Goal: Information Seeking & Learning: Find specific fact

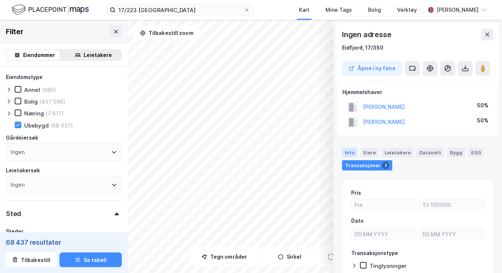
click at [347, 149] on div "Info" at bounding box center [349, 153] width 15 height 10
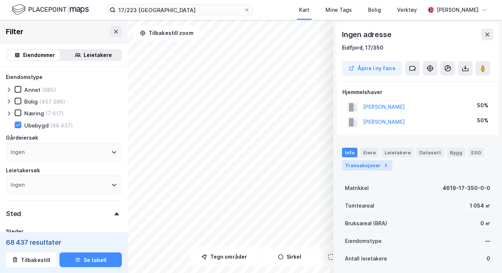
click at [363, 163] on div "Transaksjoner 2" at bounding box center [367, 165] width 50 height 10
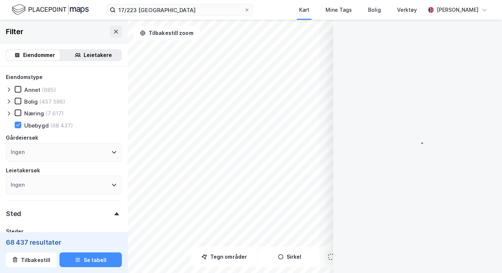
scroll to position [44, 0]
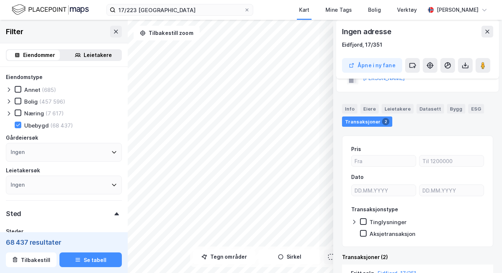
click at [404, 181] on div "Dato" at bounding box center [417, 186] width 133 height 26
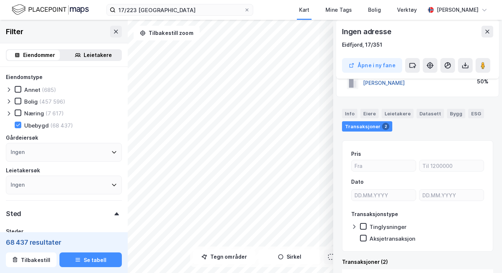
scroll to position [34, 0]
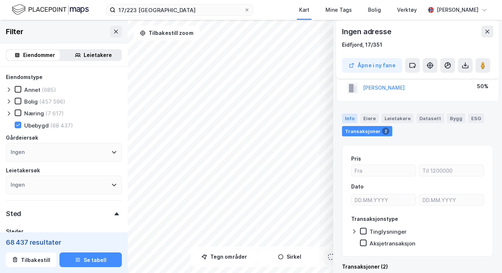
click at [349, 118] on div "Info" at bounding box center [349, 118] width 15 height 10
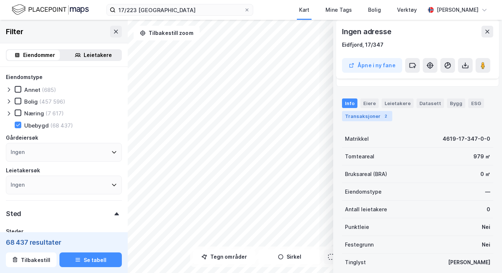
click at [357, 115] on div "Transaksjoner 2" at bounding box center [367, 116] width 50 height 10
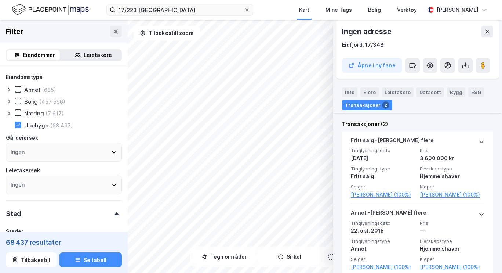
scroll to position [162, 0]
click at [464, 64] on icon at bounding box center [465, 65] width 7 height 7
click at [450, 84] on div "Last ned grunnbok" at bounding box center [434, 80] width 78 height 12
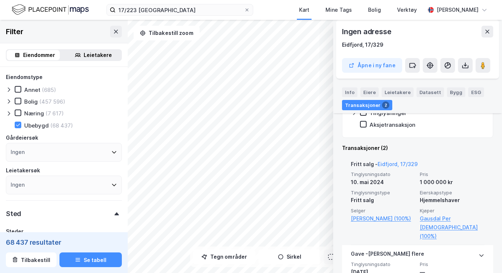
scroll to position [137, 0]
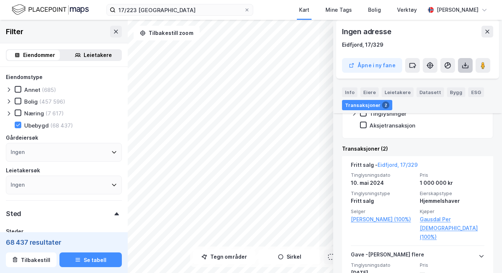
click at [467, 65] on icon at bounding box center [465, 65] width 7 height 7
click at [440, 83] on div "Last ned grunnbok" at bounding box center [434, 80] width 78 height 12
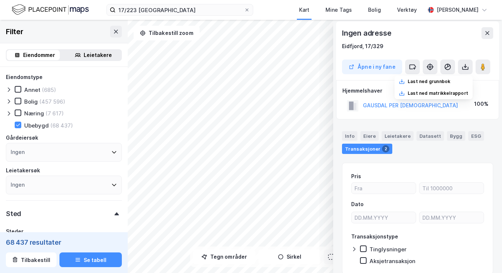
scroll to position [0, 0]
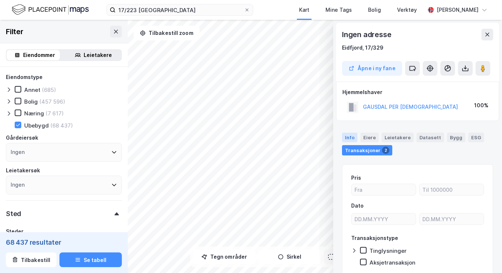
click at [351, 136] on div "Info" at bounding box center [349, 138] width 15 height 10
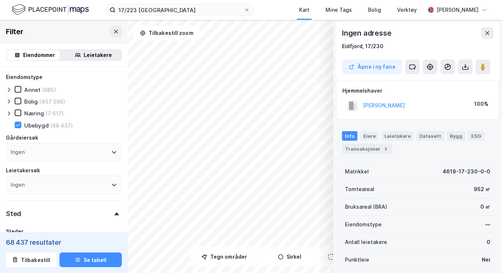
scroll to position [88, 0]
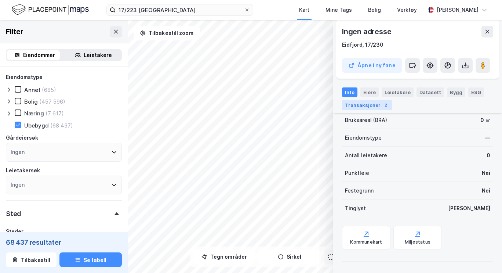
click at [370, 104] on div "Transaksjoner 2" at bounding box center [367, 105] width 50 height 10
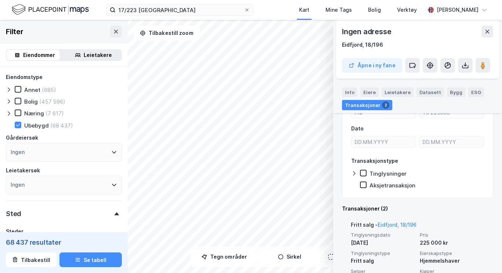
scroll to position [91, 0]
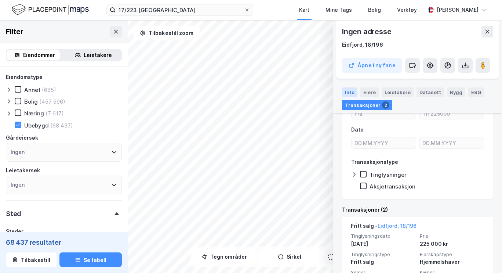
click at [351, 94] on div "Info" at bounding box center [349, 92] width 15 height 10
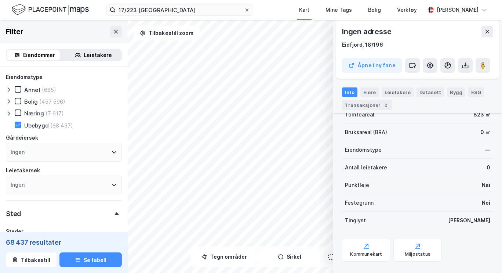
click at [415, 29] on div "Ingen adresse" at bounding box center [417, 32] width 151 height 12
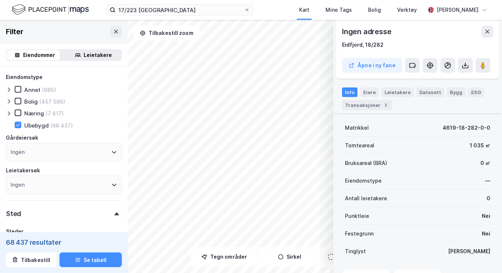
scroll to position [46, 0]
click at [371, 103] on div "Transaksjoner 2" at bounding box center [367, 105] width 50 height 10
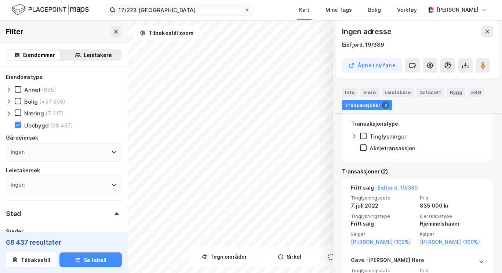
scroll to position [115, 0]
click at [351, 90] on div "Info" at bounding box center [349, 92] width 15 height 10
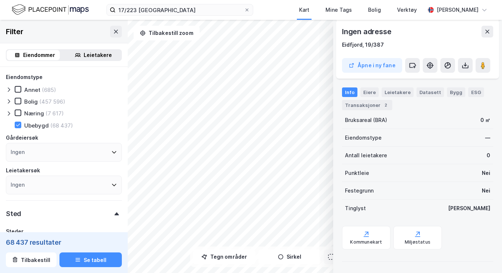
scroll to position [0, 0]
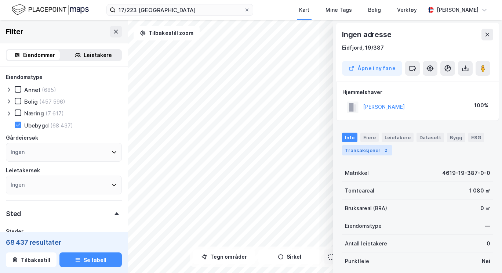
click at [361, 151] on div "Transaksjoner 2" at bounding box center [367, 150] width 50 height 10
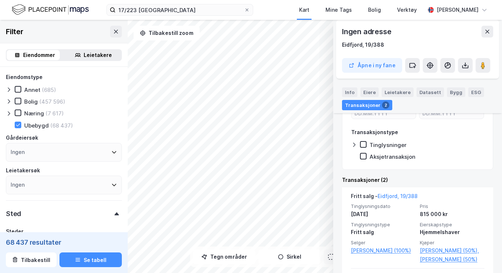
scroll to position [121, 0]
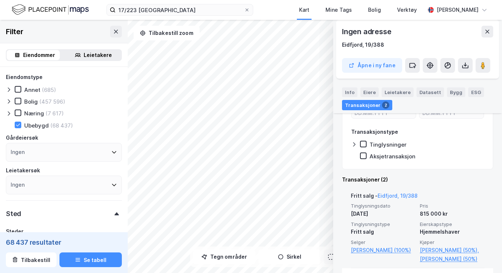
click at [405, 204] on div "© Mapbox © OpenStreetMap Improve this map © Maxar Ingen adresse [GEOGRAPHIC_DAT…" at bounding box center [251, 146] width 502 height 253
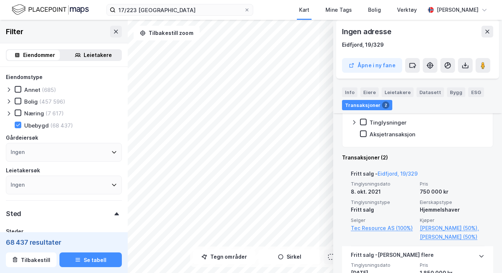
scroll to position [144, 0]
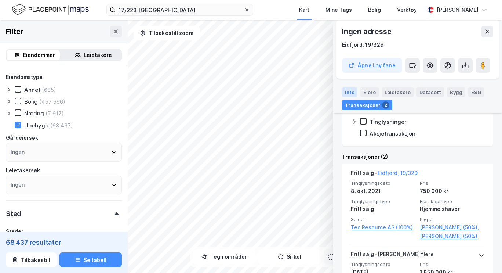
click at [352, 91] on div "Info" at bounding box center [349, 92] width 15 height 10
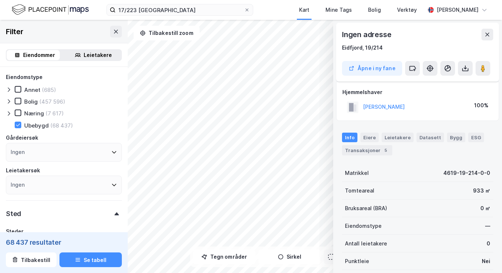
scroll to position [50, 0]
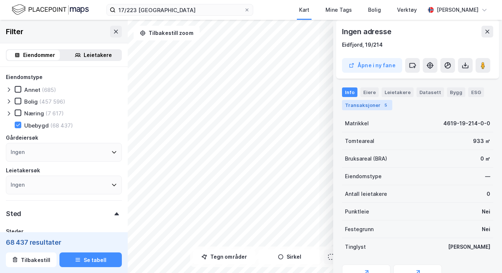
click at [373, 104] on div "Transaksjoner 5" at bounding box center [367, 105] width 50 height 10
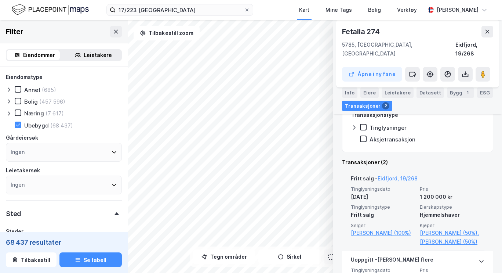
scroll to position [147, 0]
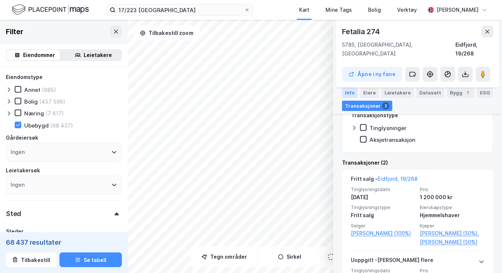
click at [347, 90] on div "Info" at bounding box center [349, 92] width 15 height 10
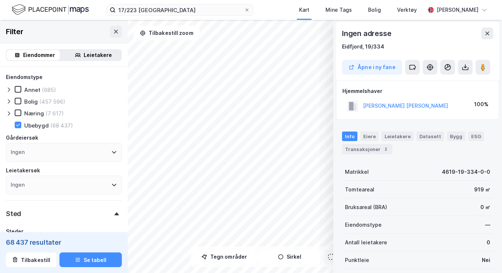
scroll to position [0, 0]
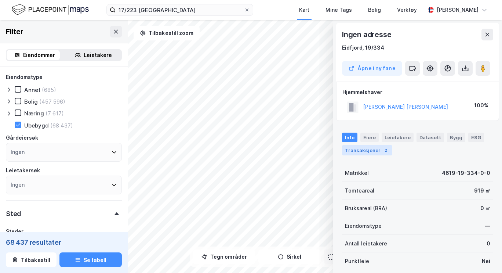
click at [376, 150] on div "Transaksjoner 2" at bounding box center [367, 150] width 50 height 10
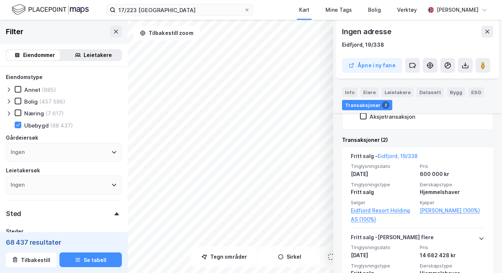
scroll to position [153, 0]
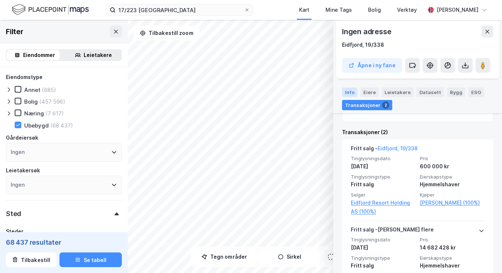
click at [352, 91] on div "Info" at bounding box center [349, 92] width 15 height 10
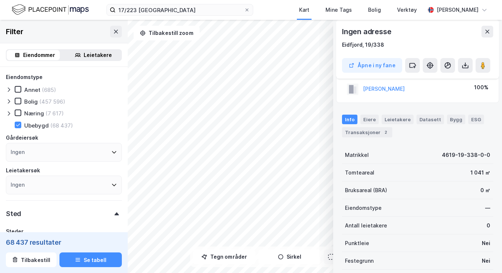
scroll to position [46, 0]
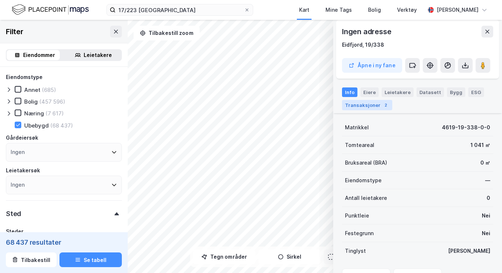
click at [366, 109] on div "Transaksjoner 2" at bounding box center [367, 105] width 50 height 10
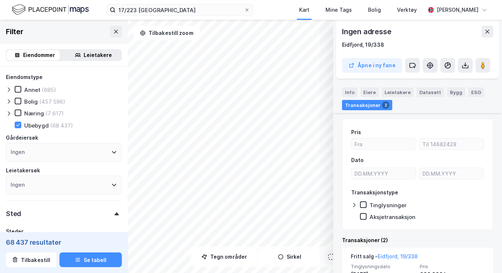
click at [366, 109] on div "Transaksjoner 2" at bounding box center [367, 105] width 50 height 10
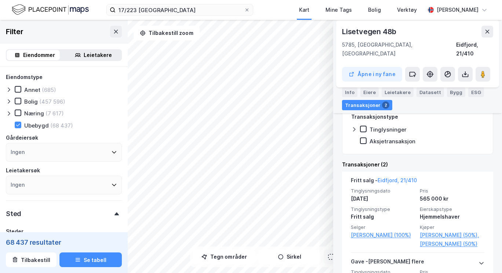
scroll to position [142, 0]
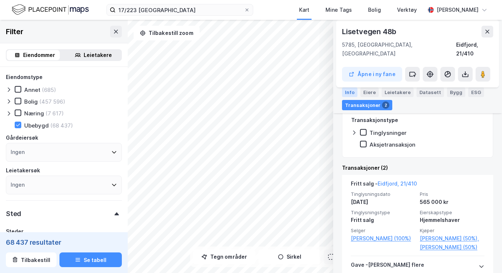
click at [348, 91] on div "Info" at bounding box center [349, 92] width 15 height 10
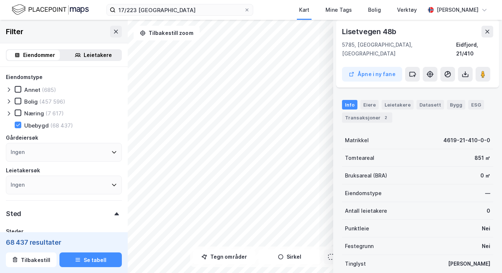
scroll to position [56, 0]
click at [117, 116] on div "© Mapbox © OpenStreetMap Improve this map © Maxar [STREET_ADDRESS], Vøringsfoss…" at bounding box center [251, 146] width 502 height 253
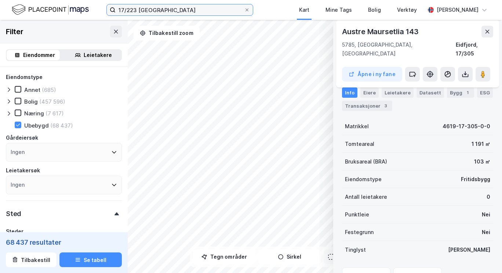
click at [173, 11] on input "17/223 [GEOGRAPHIC_DATA]" at bounding box center [180, 9] width 128 height 11
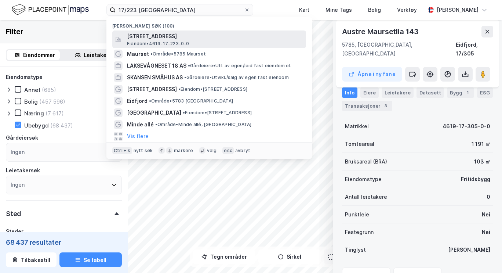
click at [178, 36] on span "[STREET_ADDRESS]" at bounding box center [215, 36] width 176 height 9
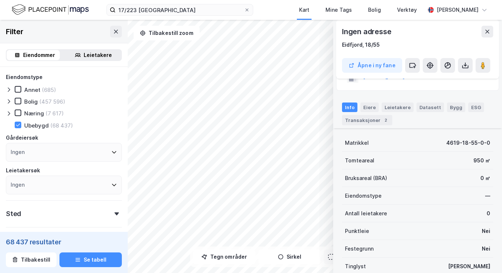
scroll to position [88, 0]
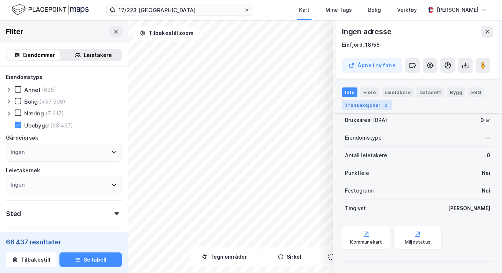
click at [369, 110] on div "Transaksjoner 2" at bounding box center [367, 105] width 50 height 10
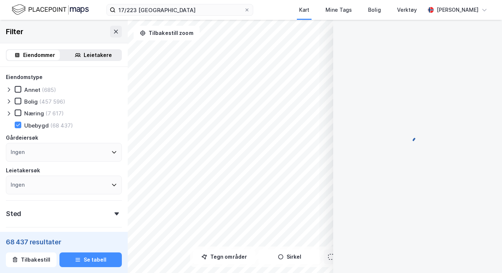
scroll to position [47, 0]
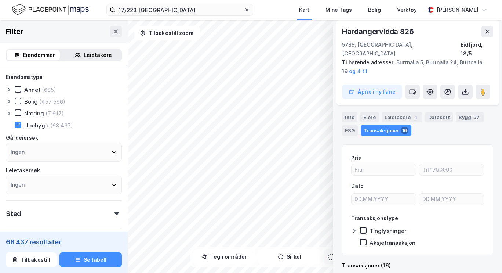
click at [367, 240] on div "© Mapbox © OpenStreetMap Improve this map © Maxar Hardangervidda 826 5785, [GEO…" at bounding box center [251, 146] width 502 height 253
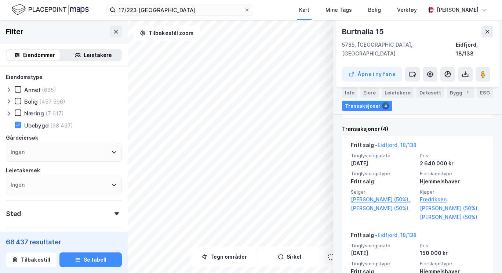
scroll to position [181, 0]
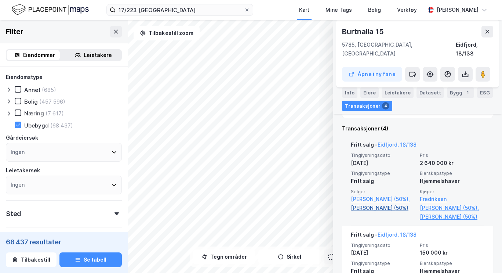
click at [379, 196] on div "© Mapbox © OpenStreetMap Improve this map © Maxar [STREET_ADDRESS], [GEOGRAPHIC…" at bounding box center [251, 146] width 502 height 253
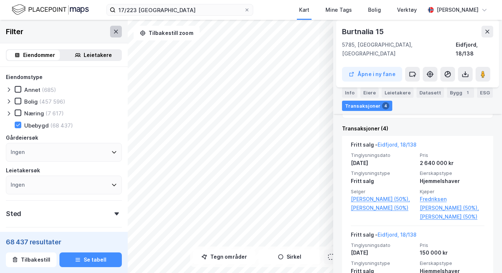
click at [113, 29] on icon at bounding box center [116, 32] width 6 height 6
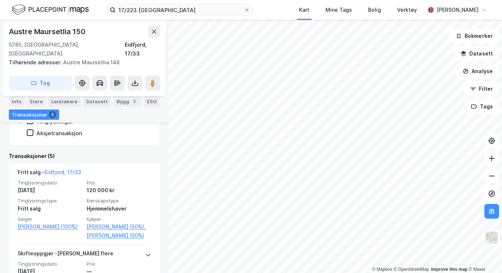
scroll to position [163, 0]
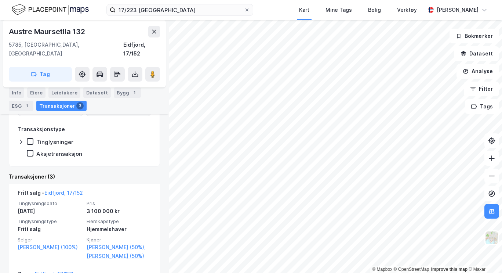
scroll to position [143, 0]
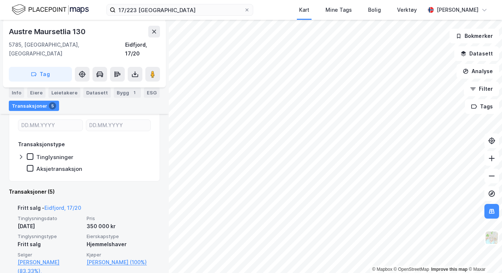
scroll to position [103, 0]
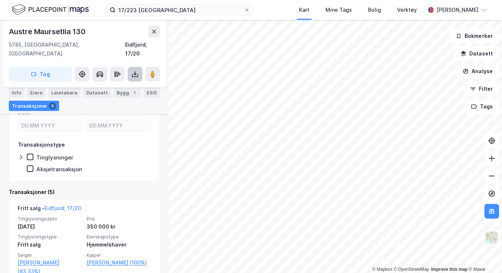
click at [138, 70] on icon at bounding box center [134, 73] width 7 height 7
click at [116, 86] on div "Last ned grunnbok" at bounding box center [98, 89] width 43 height 6
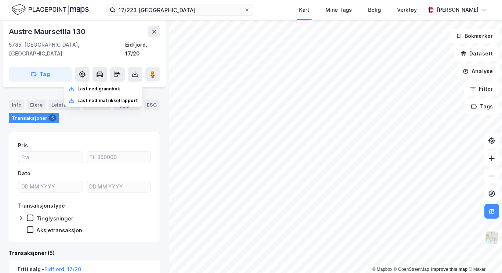
scroll to position [0, 0]
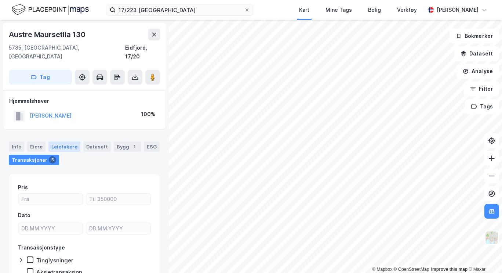
click at [65, 141] on div "Leietakere" at bounding box center [64, 146] width 32 height 10
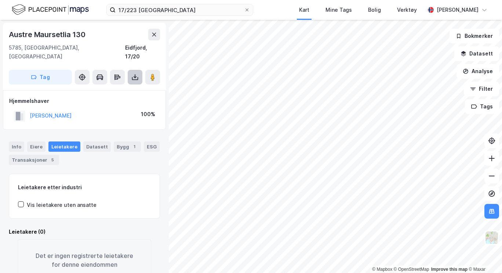
click at [134, 76] on icon at bounding box center [135, 77] width 3 height 2
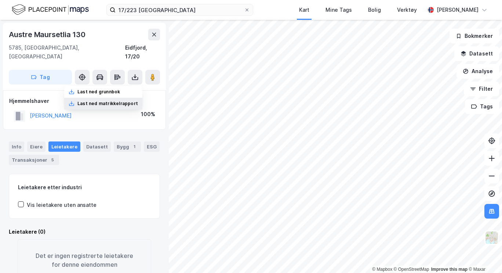
click at [115, 101] on div "Last ned matrikkelrapport" at bounding box center [107, 104] width 61 height 6
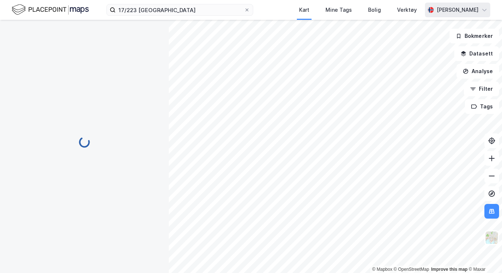
scroll to position [1, 0]
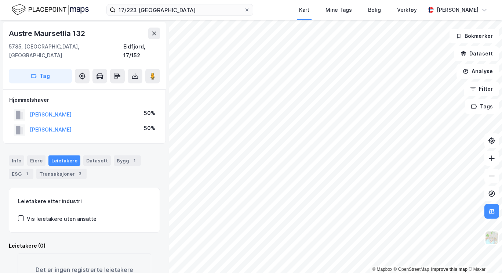
click at [97, 219] on div "Leietakere etter industri Vis leietakere uten ansatte" at bounding box center [84, 210] width 151 height 45
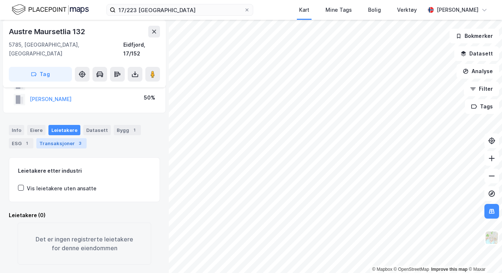
click at [62, 138] on div "Transaksjoner 3" at bounding box center [61, 143] width 50 height 10
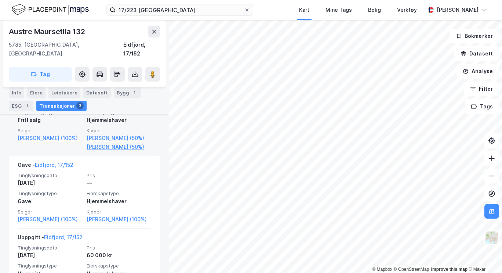
scroll to position [287, 0]
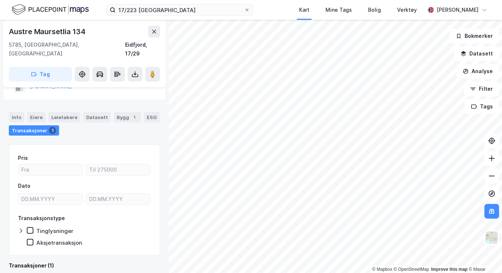
scroll to position [101, 0]
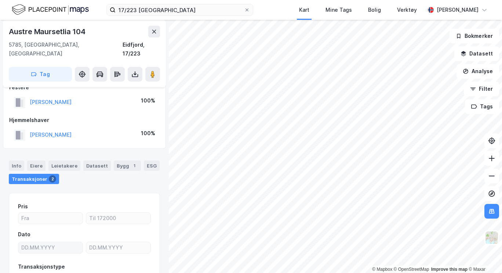
scroll to position [14, 0]
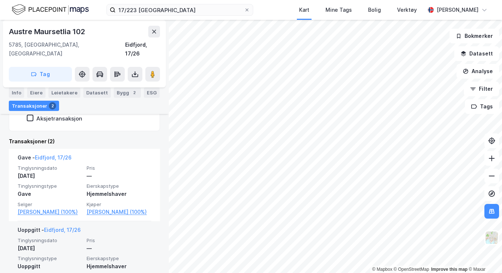
scroll to position [182, 0]
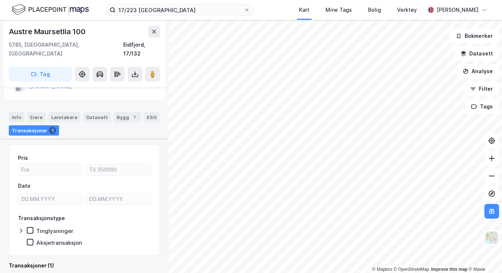
scroll to position [110, 0]
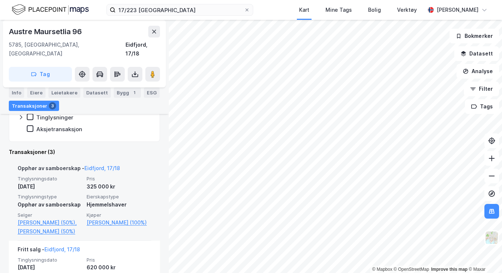
scroll to position [140, 0]
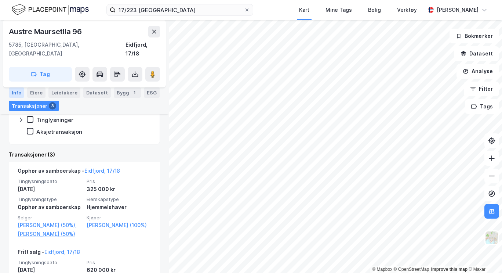
click at [16, 90] on div "Info" at bounding box center [16, 92] width 15 height 10
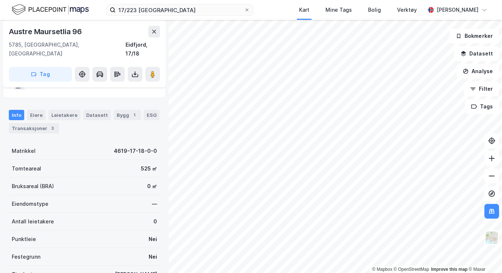
scroll to position [31, 0]
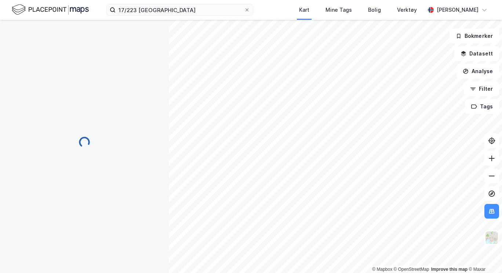
scroll to position [31, 0]
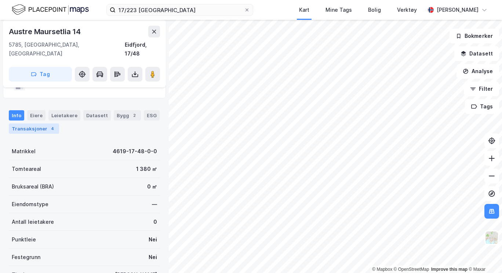
click at [41, 123] on div "Transaksjoner 4" at bounding box center [34, 128] width 50 height 10
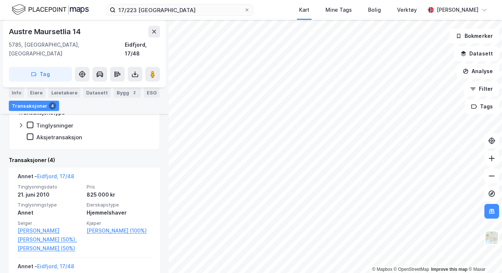
scroll to position [142, 0]
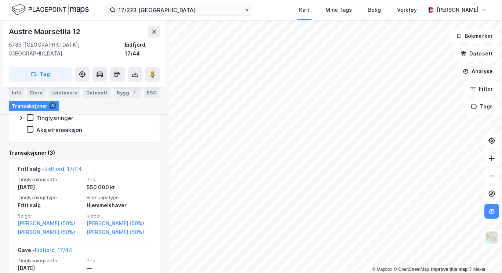
scroll to position [157, 0]
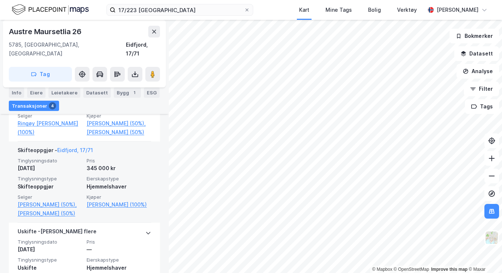
scroll to position [242, 0]
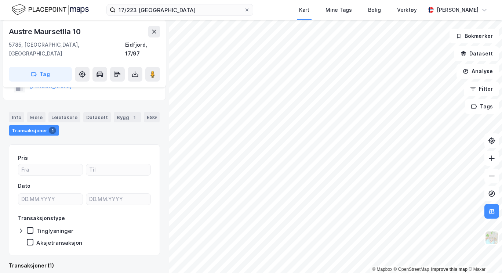
scroll to position [101, 0]
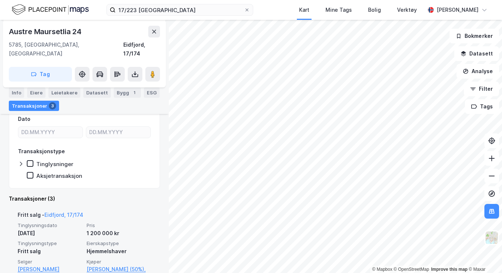
scroll to position [111, 0]
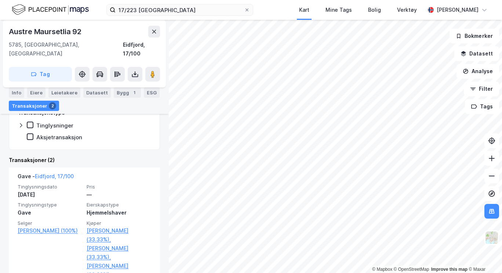
scroll to position [166, 0]
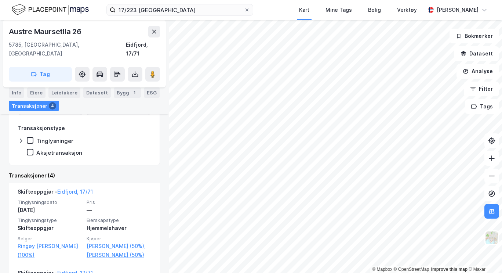
scroll to position [124, 0]
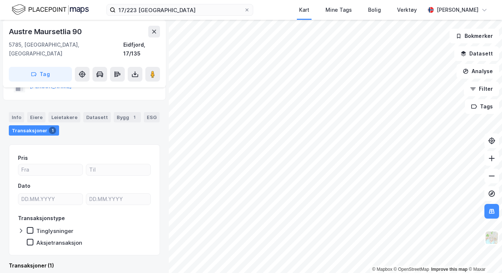
scroll to position [101, 0]
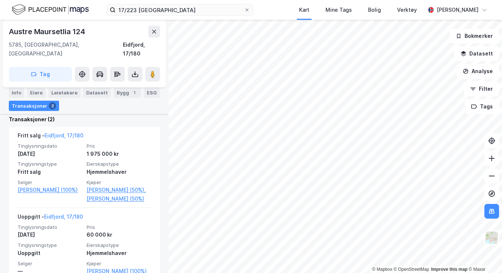
scroll to position [198, 0]
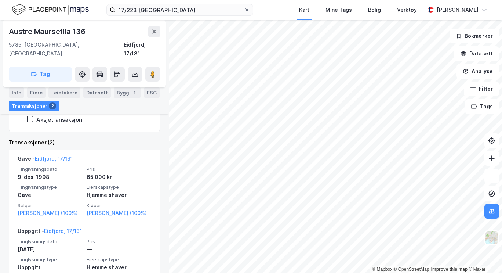
scroll to position [153, 0]
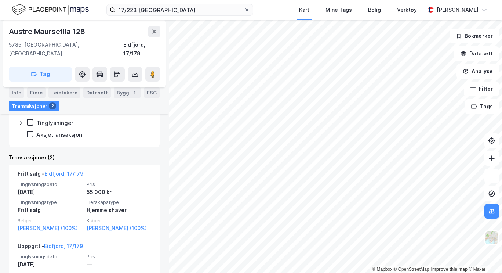
scroll to position [138, 0]
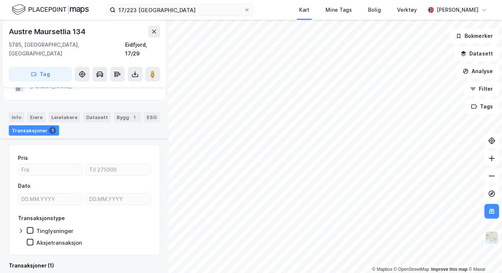
scroll to position [101, 0]
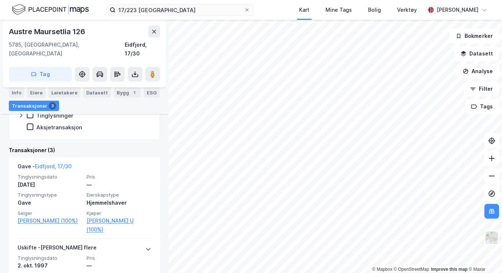
scroll to position [172, 0]
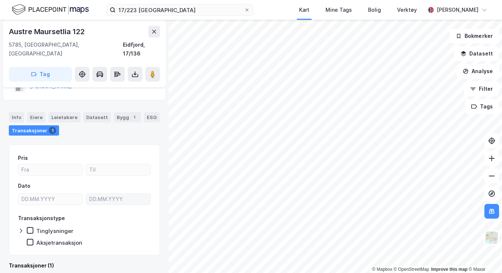
scroll to position [110, 0]
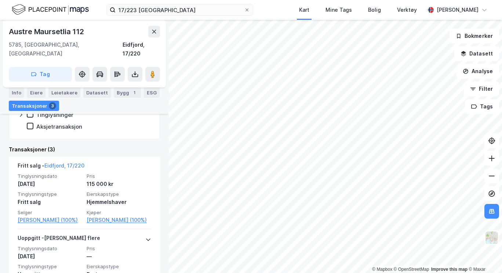
scroll to position [146, 0]
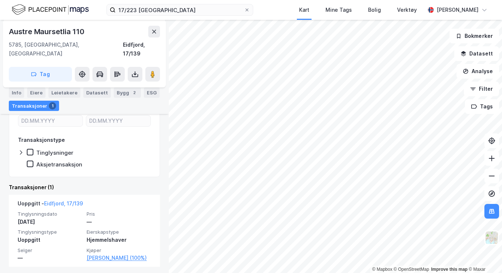
scroll to position [110, 0]
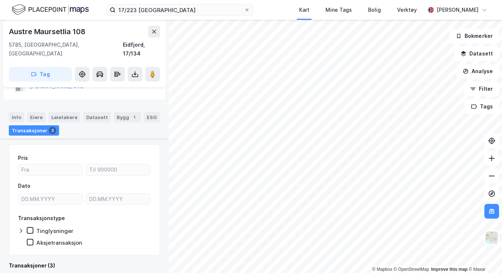
scroll to position [140, 0]
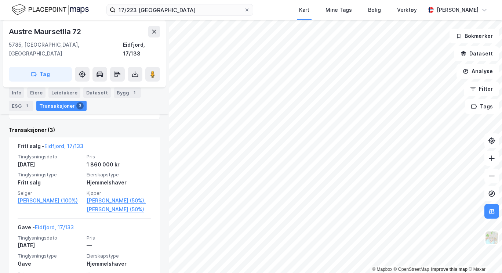
scroll to position [180, 0]
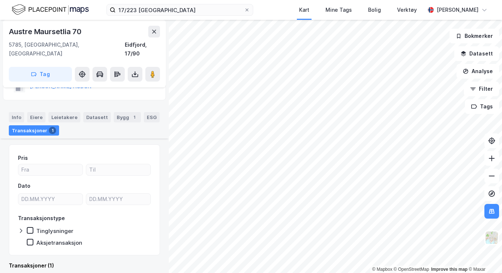
scroll to position [101, 0]
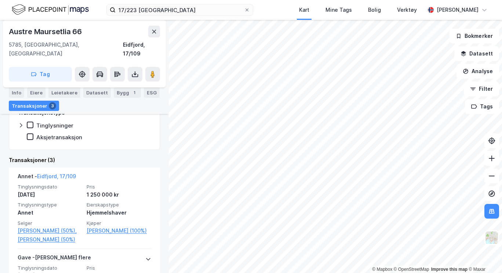
scroll to position [136, 0]
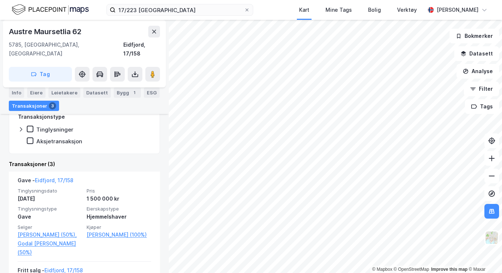
scroll to position [131, 0]
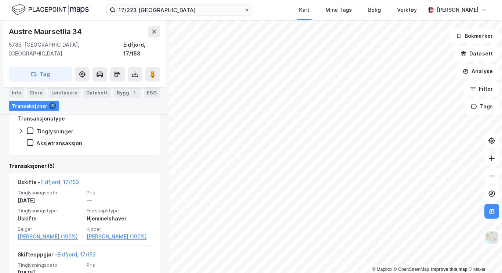
scroll to position [129, 0]
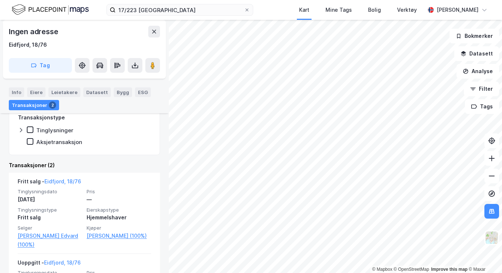
scroll to position [121, 0]
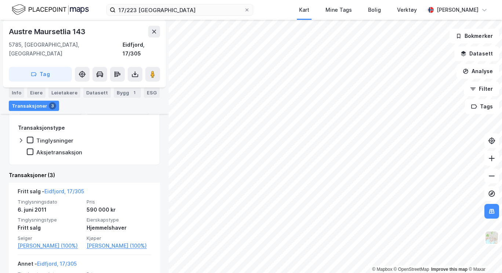
scroll to position [127, 0]
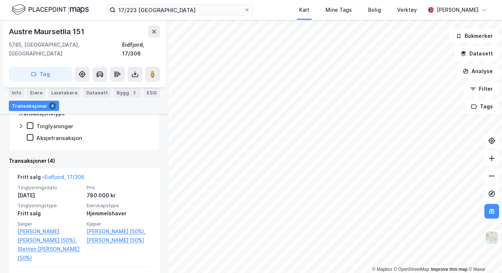
scroll to position [149, 0]
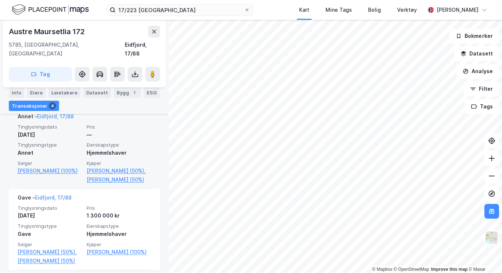
scroll to position [210, 0]
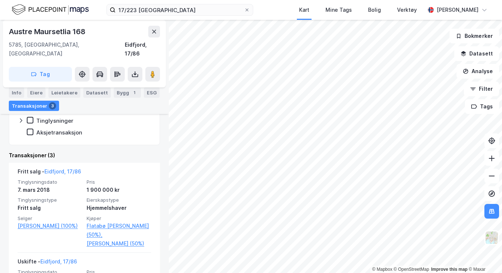
scroll to position [155, 0]
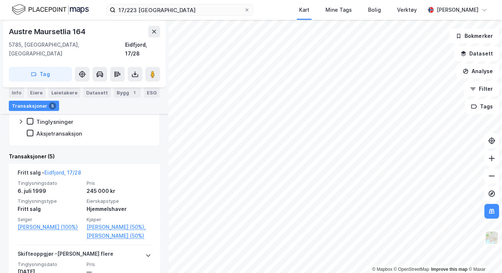
scroll to position [154, 0]
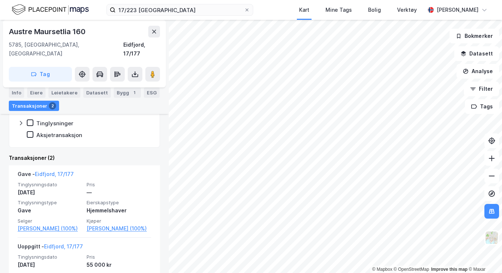
scroll to position [191, 0]
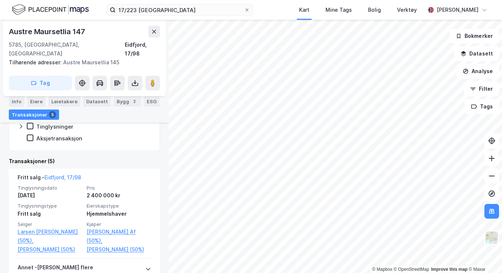
scroll to position [158, 0]
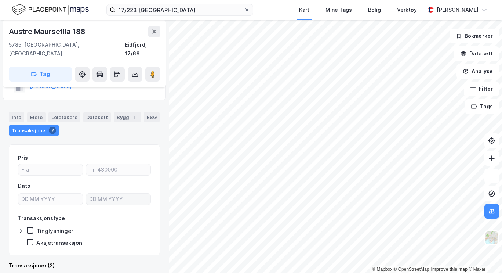
scroll to position [117, 0]
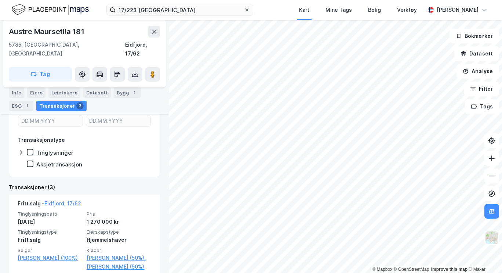
scroll to position [123, 0]
click at [178, 8] on input "17/223 [GEOGRAPHIC_DATA]" at bounding box center [180, 9] width 128 height 11
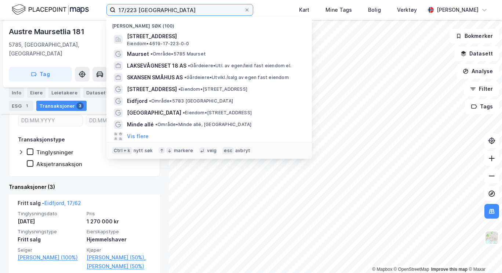
click at [178, 8] on input "17/223 [GEOGRAPHIC_DATA]" at bounding box center [180, 9] width 128 height 11
click at [178, 8] on input "n" at bounding box center [180, 9] width 128 height 11
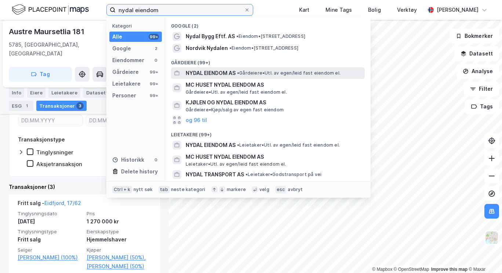
type input "nydal eiendom"
click at [255, 70] on span "• Gårdeiere • Utl. av egen/leid fast eiendom el." at bounding box center [289, 73] width 104 height 6
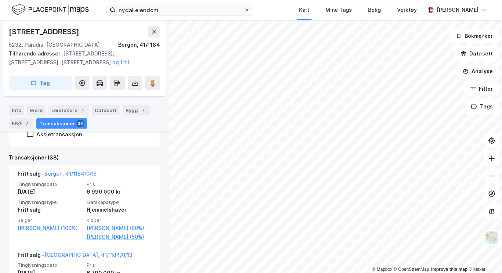
scroll to position [258, 0]
click at [156, 33] on icon at bounding box center [154, 32] width 6 height 6
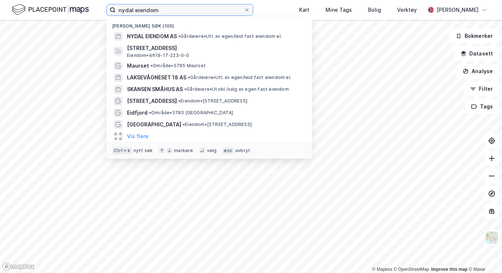
click at [156, 12] on input "nydal eiendom" at bounding box center [180, 9] width 128 height 11
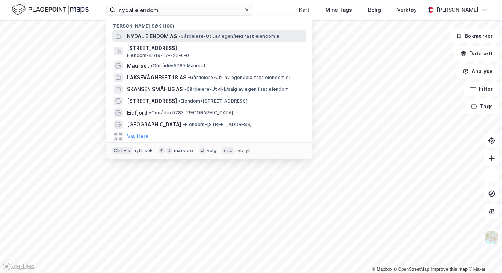
click at [159, 32] on span "NYDAL EIENDOM AS" at bounding box center [152, 36] width 50 height 9
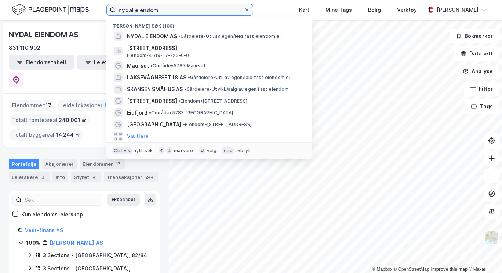
click at [191, 12] on input "nydal eiendom" at bounding box center [180, 9] width 128 height 11
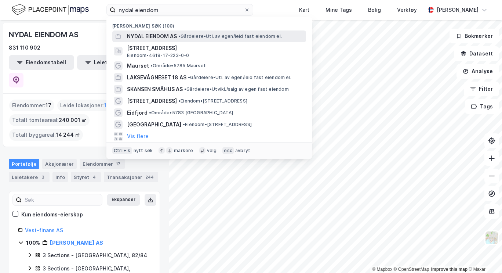
click at [193, 35] on span "• Gårdeiere • Utl. av egen/leid fast eiendom el." at bounding box center [230, 36] width 104 height 6
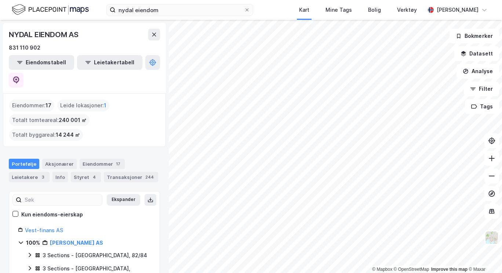
click at [169, 105] on div "© Mapbox © OpenStreetMap Improve this map © Maxar NYDAL EIENDOM AS 831 110 902 …" at bounding box center [251, 146] width 502 height 253
click at [209, 0] on html "nydal eiendom Kart Mine Tags Bolig Verktøy [PERSON_NAME] © Mapbox © OpenStreetM…" at bounding box center [251, 136] width 502 height 273
click at [248, 0] on html "nydal eiendom Kart Mine Tags Bolig Verktøy [PERSON_NAME] © Mapbox © OpenStreetM…" at bounding box center [251, 136] width 502 height 273
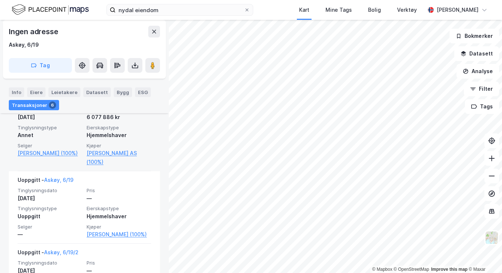
scroll to position [308, 0]
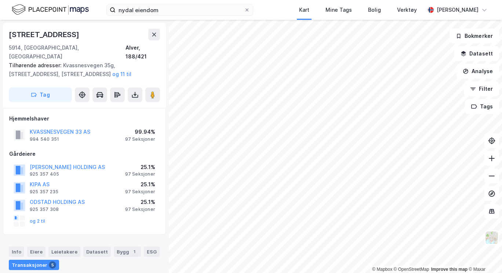
scroll to position [25, 0]
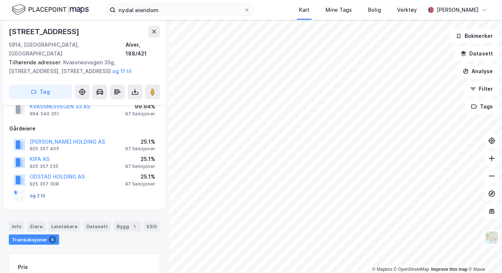
click at [0, 0] on button "og 2 til" at bounding box center [0, 0] width 0 height 0
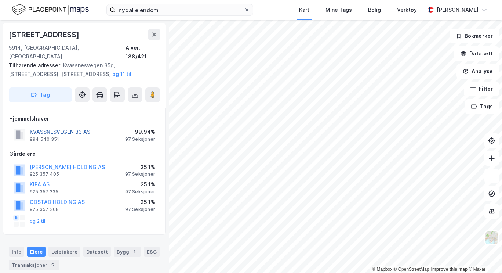
click at [0, 0] on button "KVASSNESVEGEN 33 AS" at bounding box center [0, 0] width 0 height 0
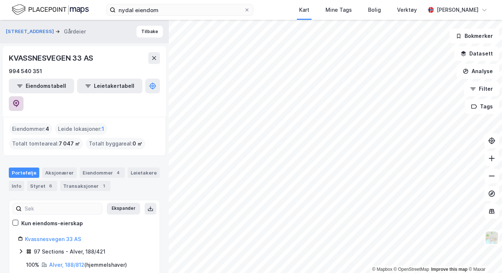
click at [23, 96] on button at bounding box center [16, 103] width 15 height 15
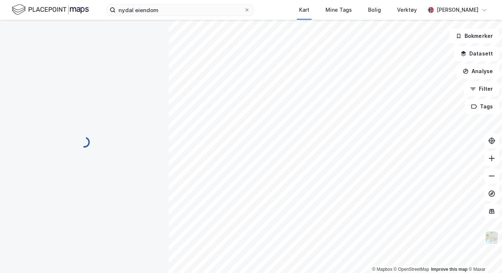
scroll to position [1, 0]
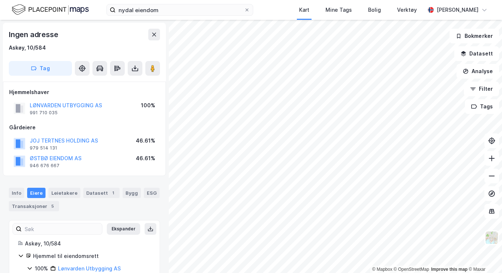
scroll to position [1, 0]
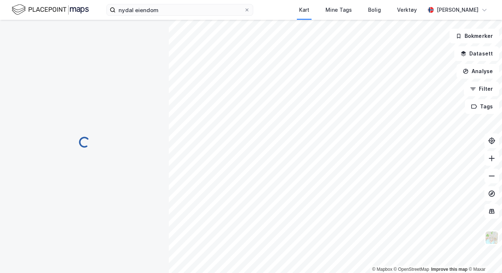
scroll to position [1, 0]
